Goal: Task Accomplishment & Management: Manage account settings

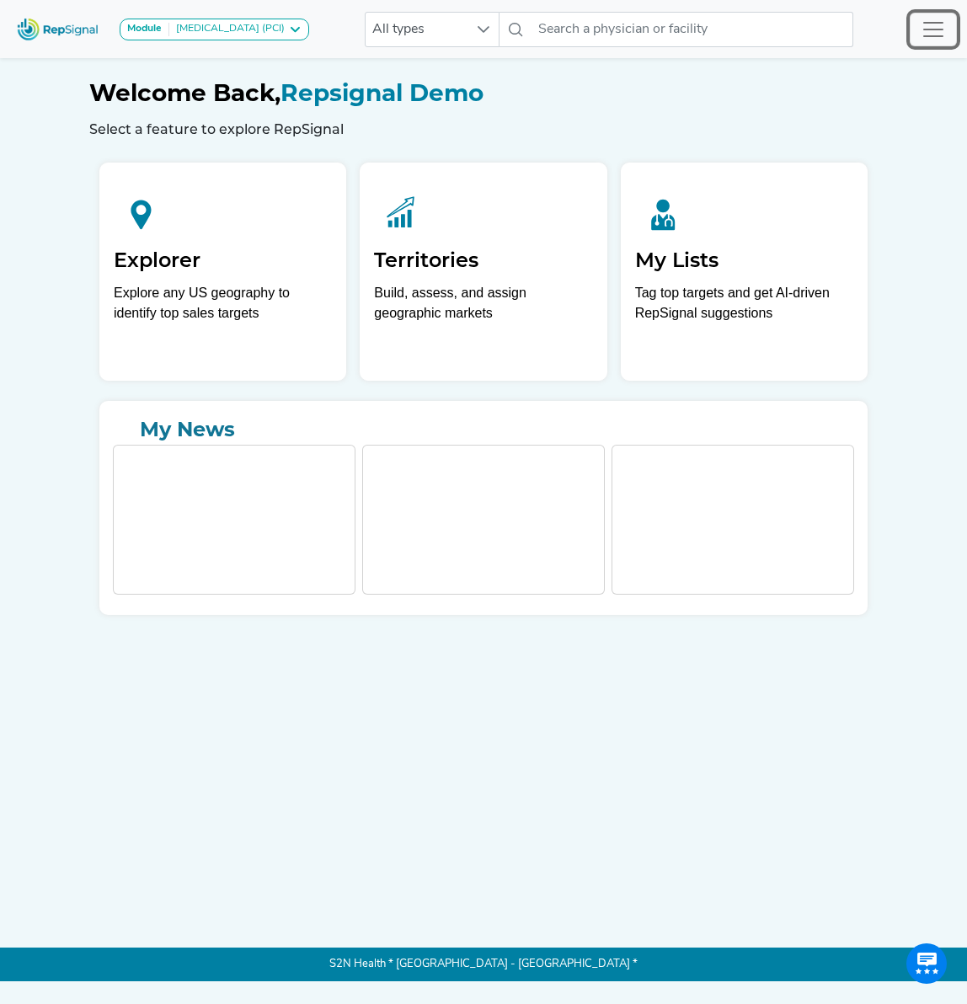
click at [947, 21] on button "Toggle navigation" at bounding box center [932, 30] width 47 height 34
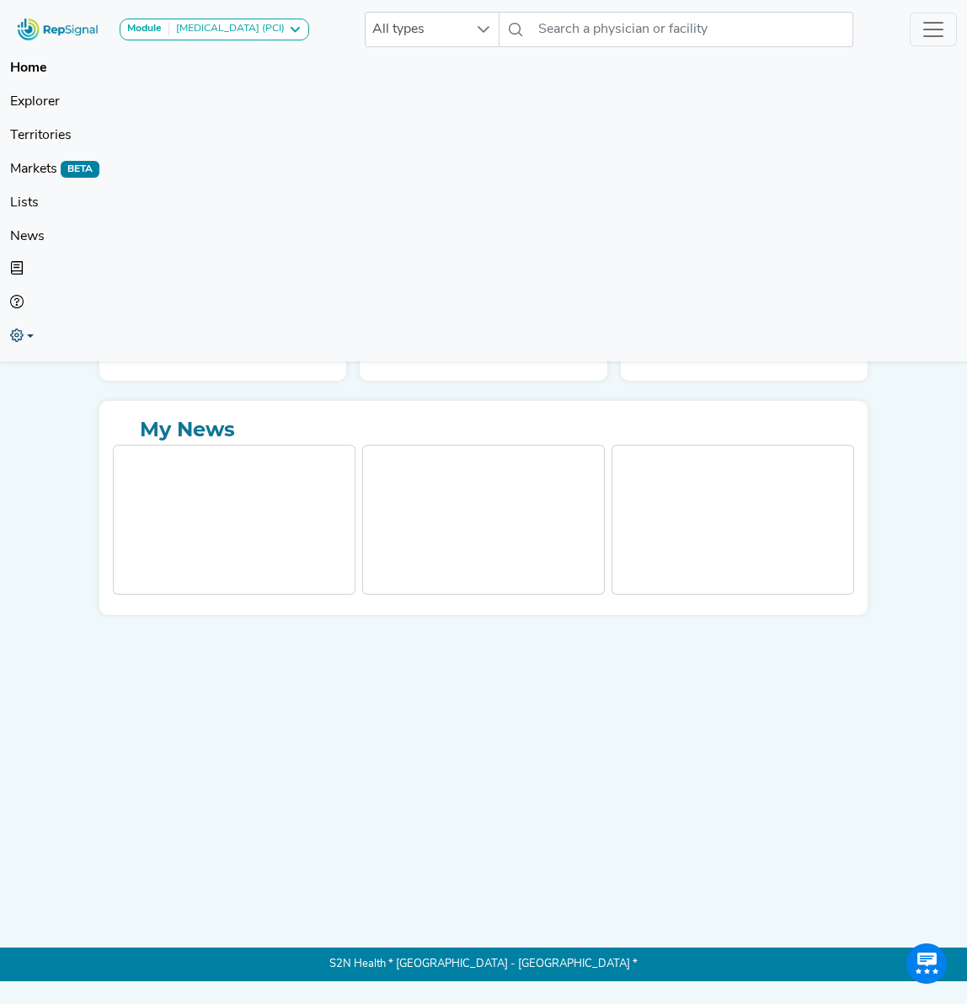
click at [28, 340] on link at bounding box center [483, 338] width 946 height 34
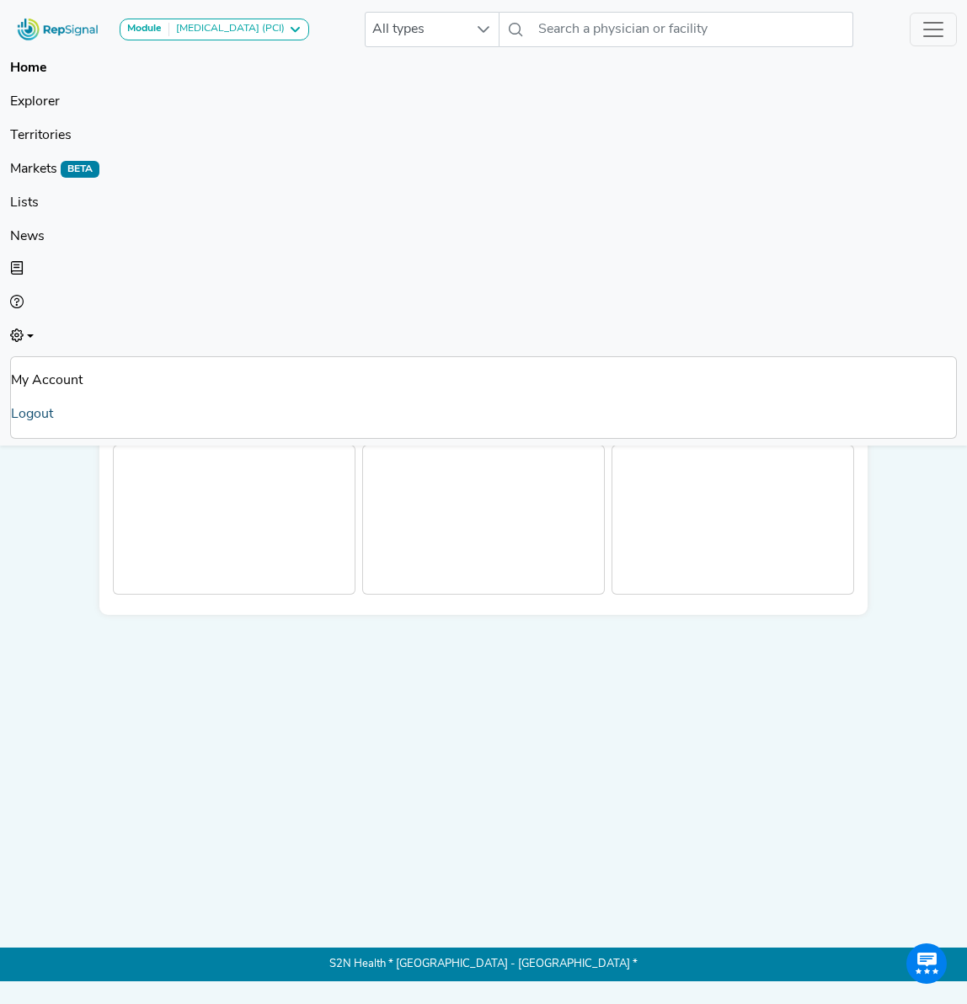
click at [60, 411] on link "Logout" at bounding box center [483, 414] width 945 height 34
